Goal: Task Accomplishment & Management: Manage account settings

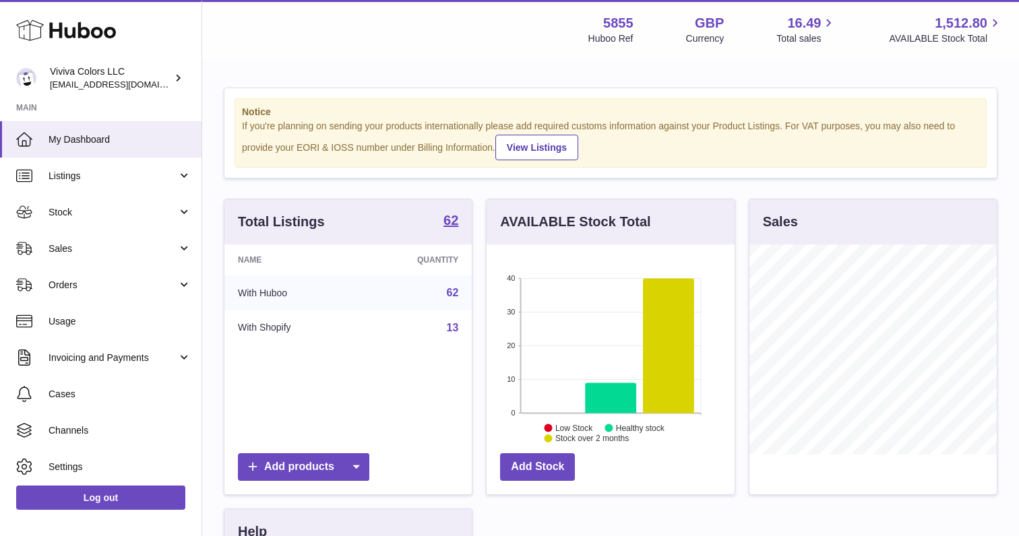
scroll to position [210, 247]
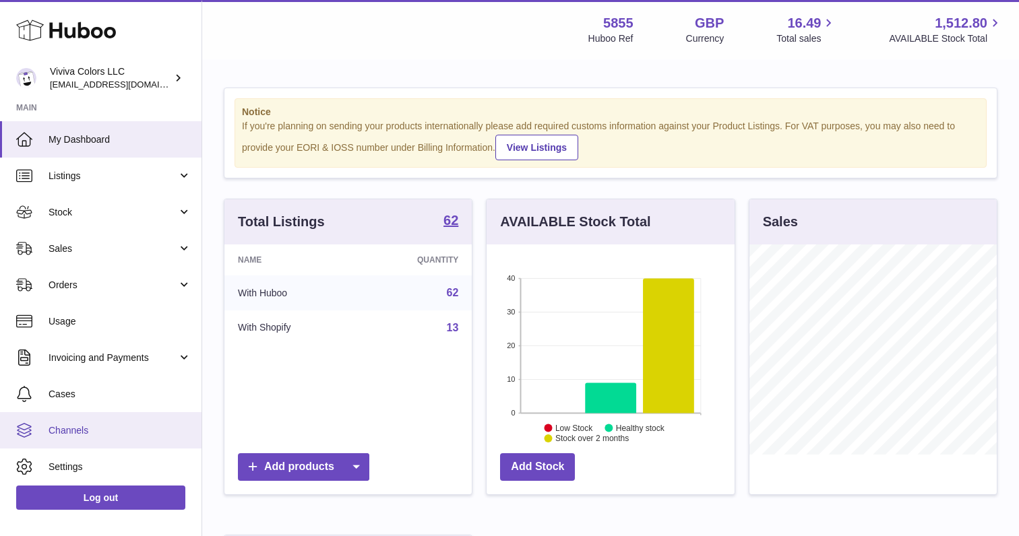
click at [100, 420] on link "Channels" at bounding box center [100, 430] width 201 height 36
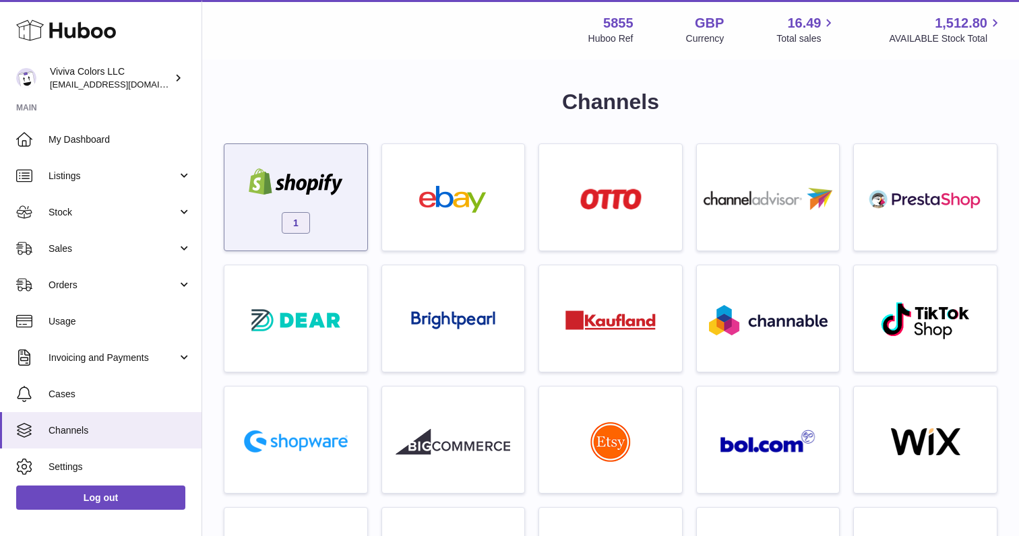
click at [318, 212] on div "1" at bounding box center [295, 201] width 129 height 86
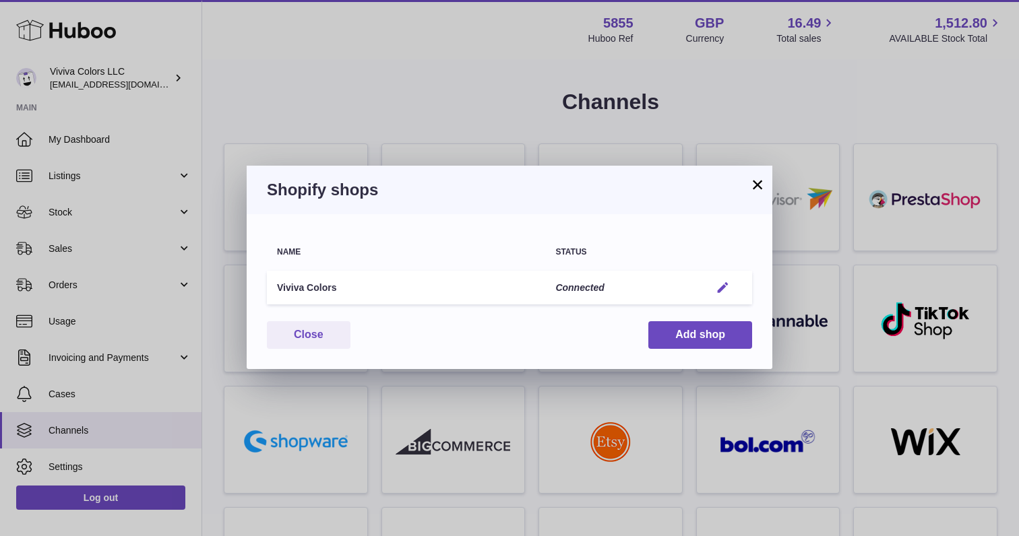
click at [732, 288] on button "Edit" at bounding box center [722, 288] width 25 height 14
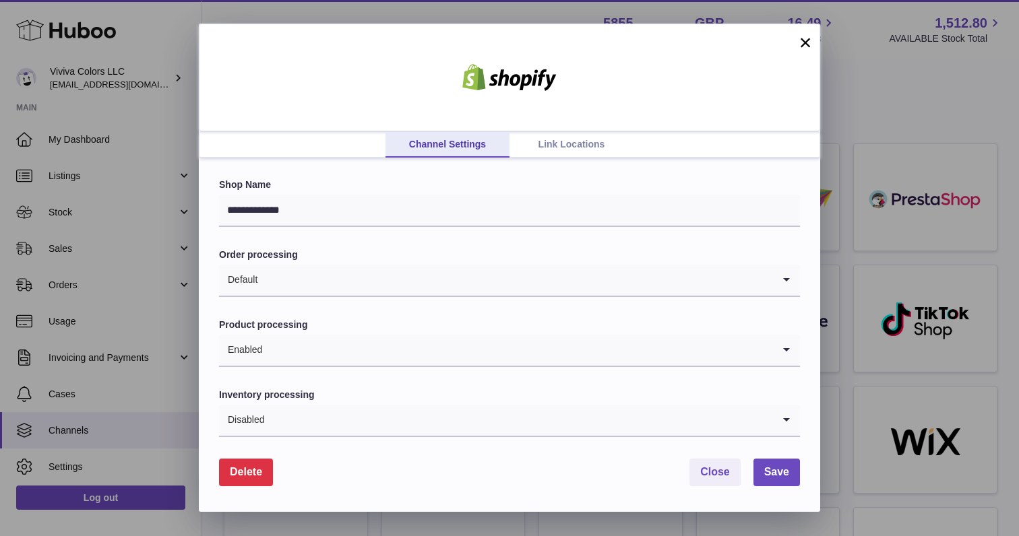
click at [562, 142] on link "Link Locations" at bounding box center [571, 145] width 124 height 26
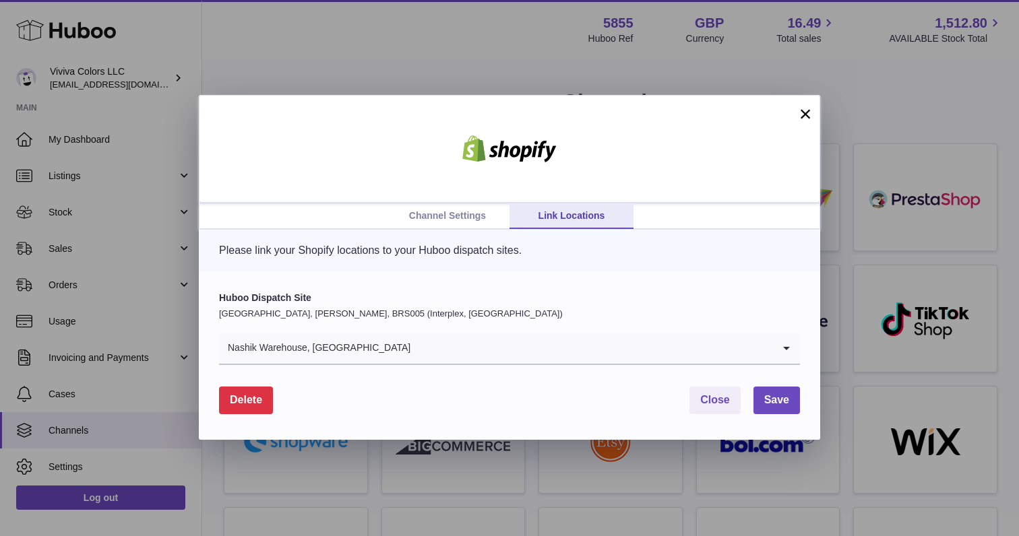
click at [807, 115] on button "×" at bounding box center [805, 114] width 16 height 16
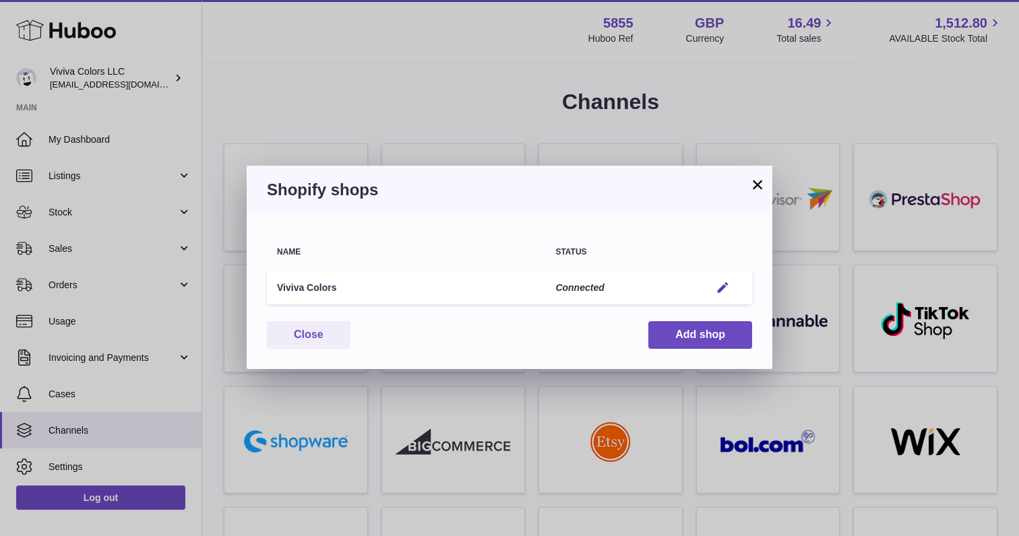
click at [758, 185] on button "×" at bounding box center [757, 185] width 16 height 16
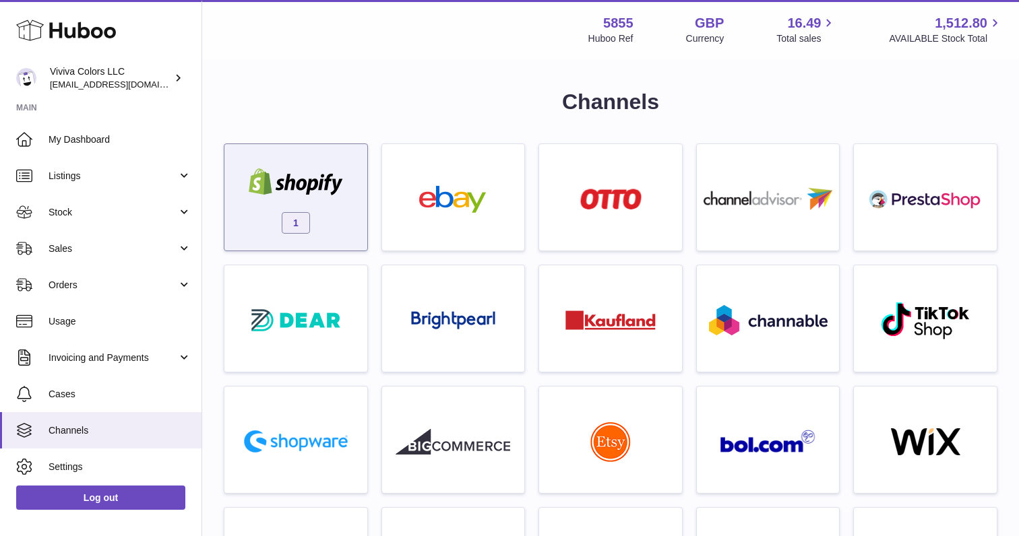
click at [271, 175] on img at bounding box center [296, 181] width 115 height 27
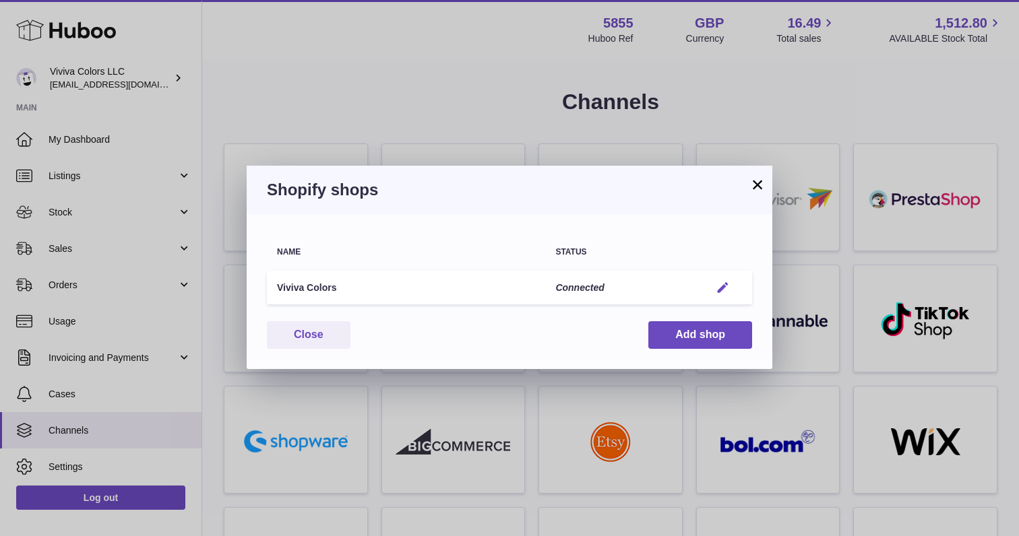
click at [724, 288] on em "button" at bounding box center [723, 288] width 14 height 14
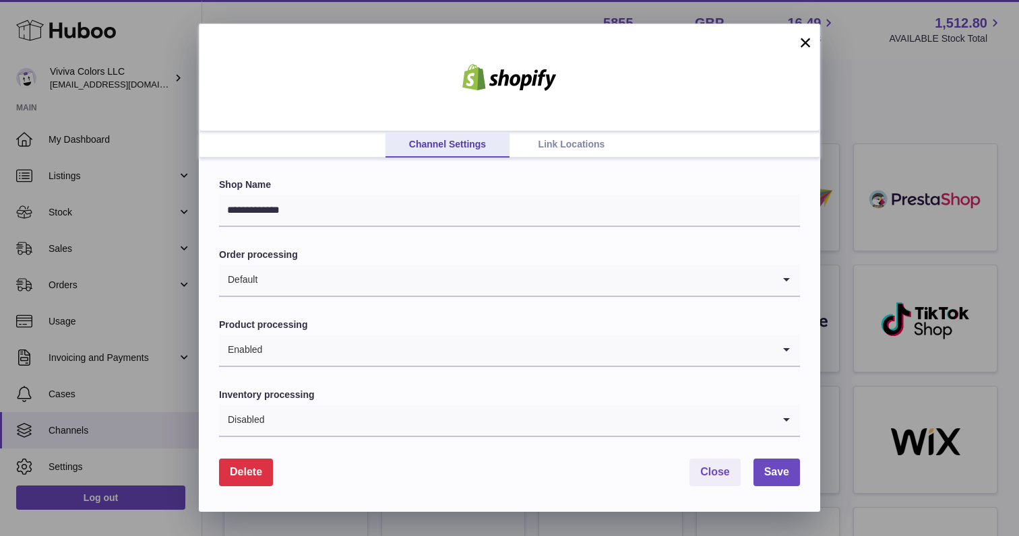
click at [554, 138] on link "Link Locations" at bounding box center [571, 145] width 124 height 26
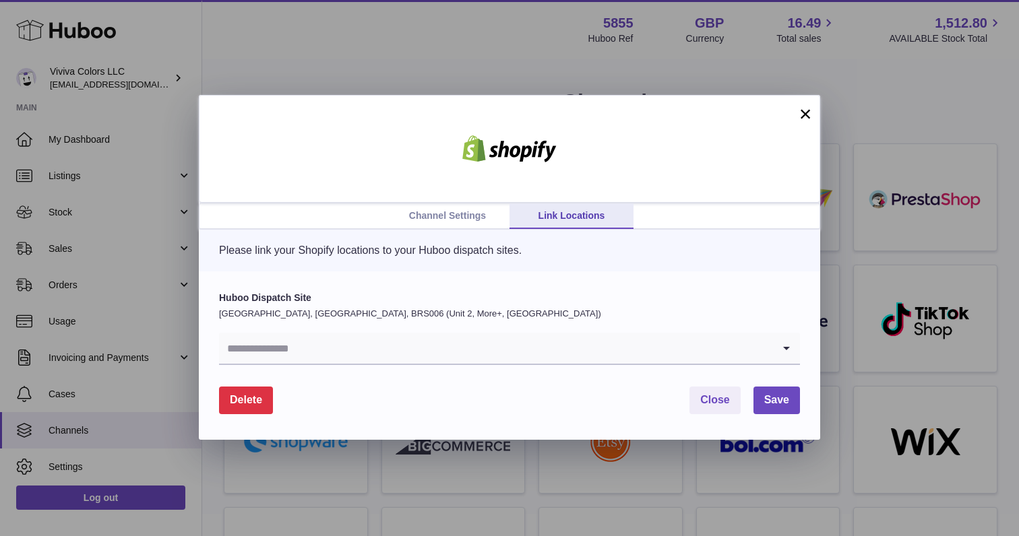
click at [444, 342] on input "Search for option" at bounding box center [496, 348] width 554 height 31
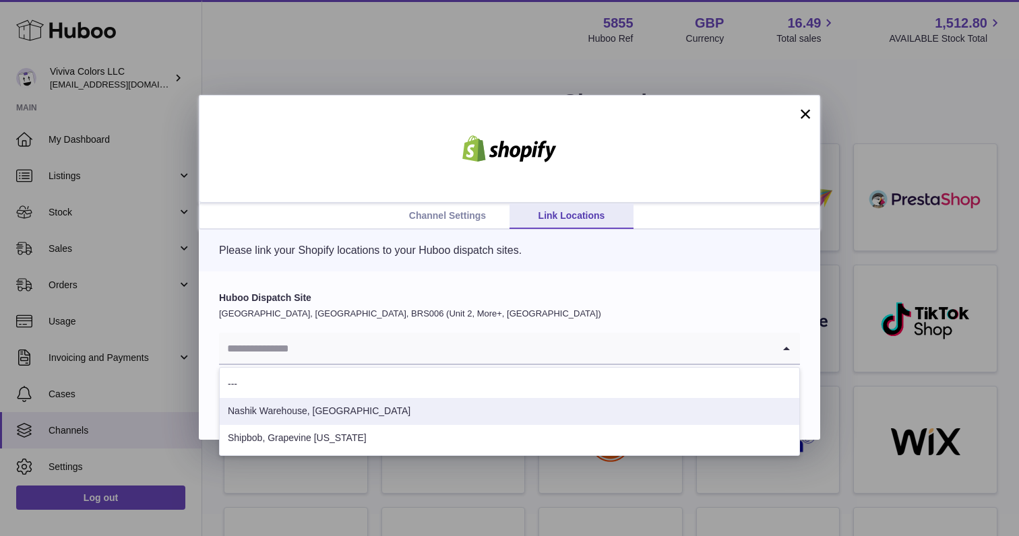
click at [401, 412] on li "Nashik Warehouse, [GEOGRAPHIC_DATA]" at bounding box center [509, 411] width 579 height 27
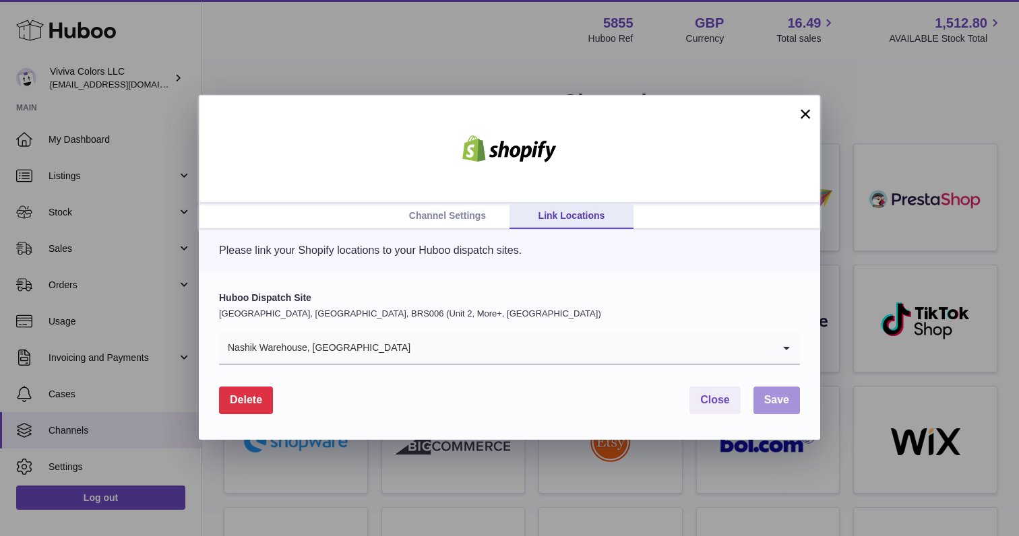
click at [770, 403] on span "Save" at bounding box center [776, 399] width 25 height 11
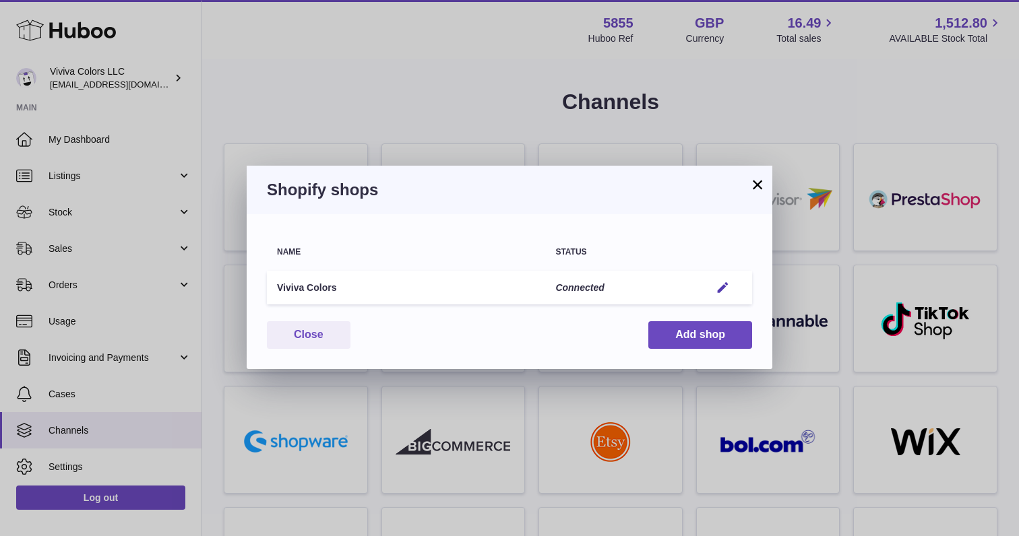
click at [757, 186] on button "×" at bounding box center [757, 185] width 16 height 16
